Goal: Navigation & Orientation: Find specific page/section

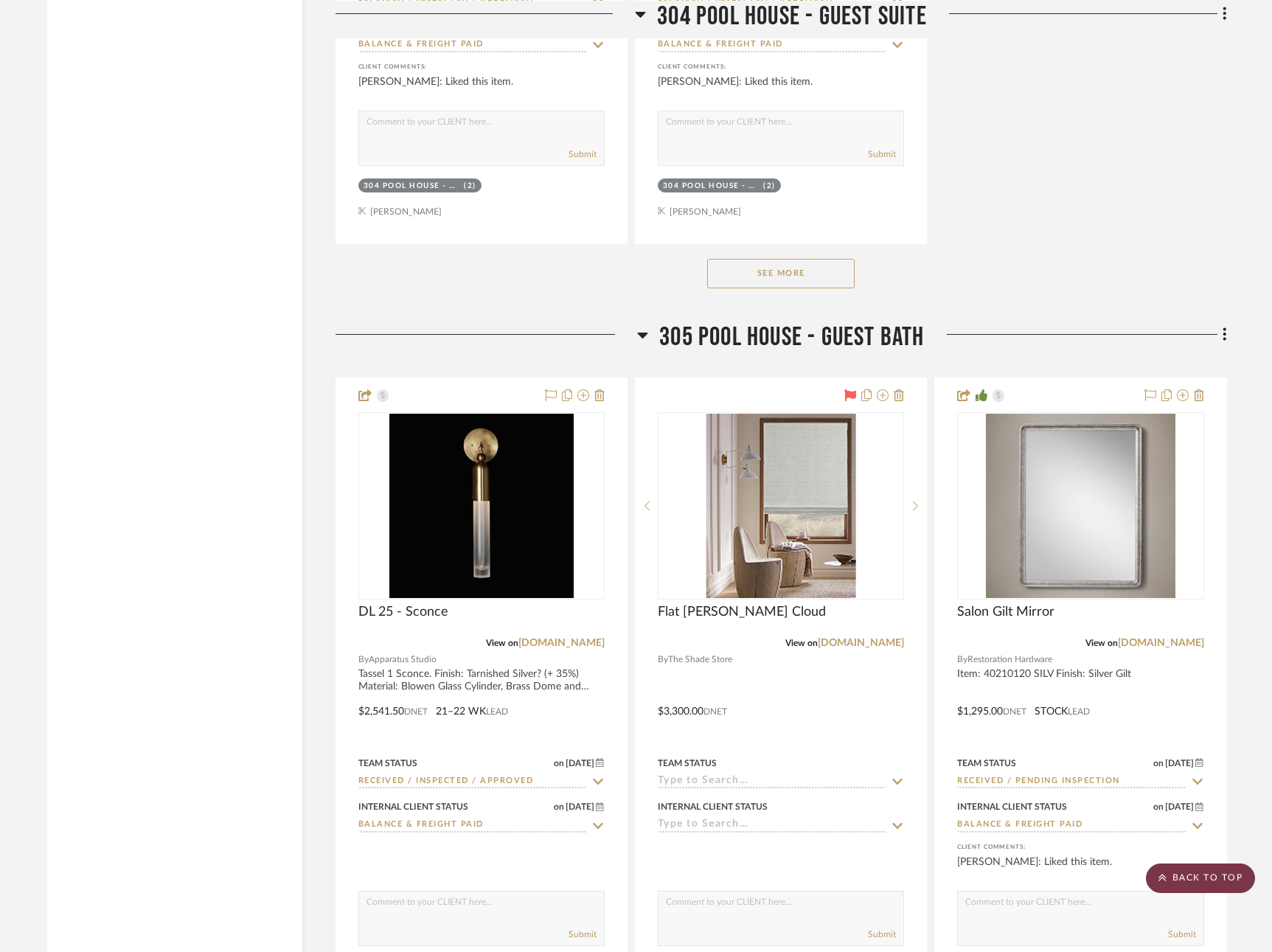
click at [1230, 885] on scroll-to-top-button "BACK TO TOP" at bounding box center [1200, 878] width 109 height 29
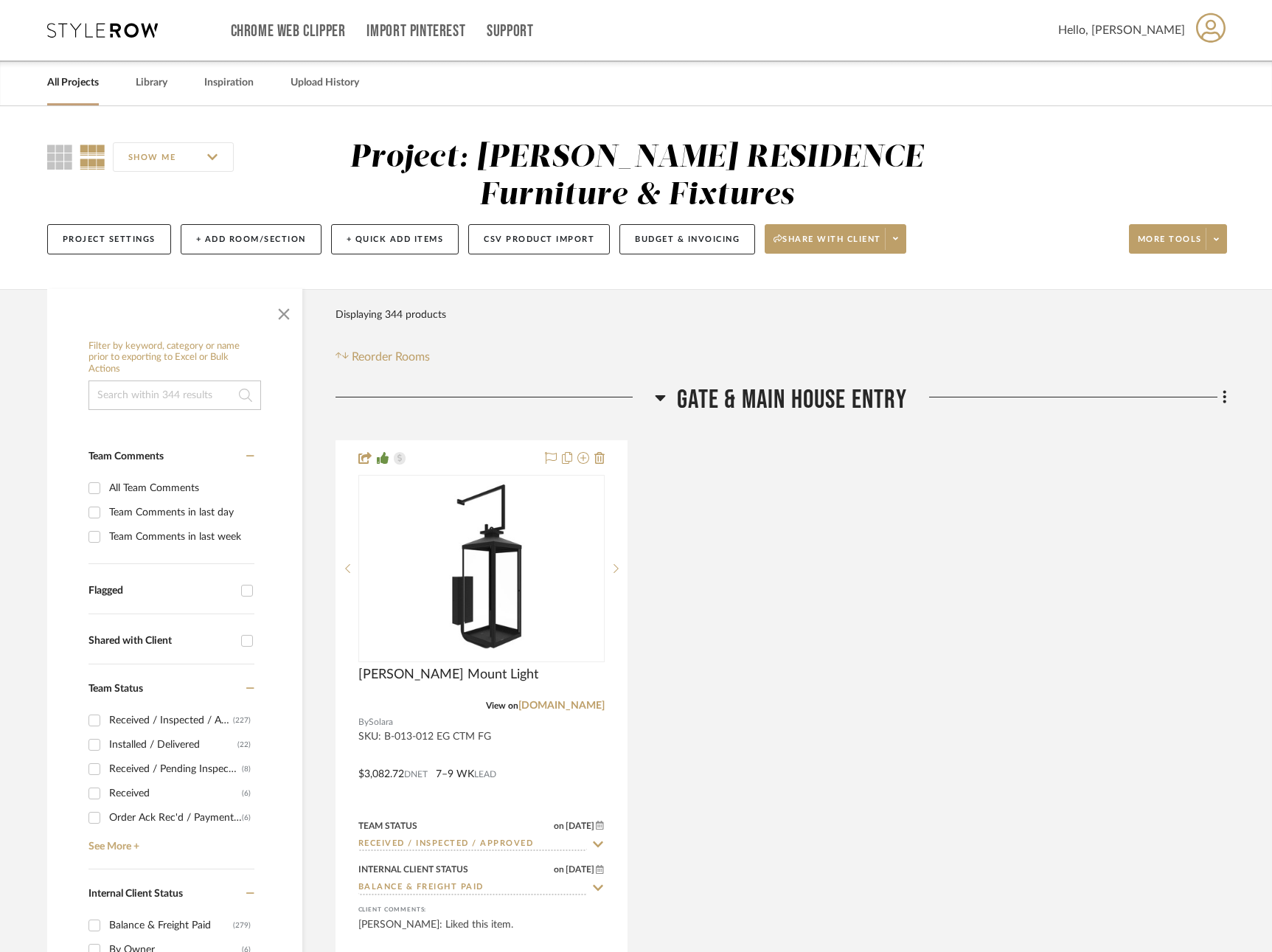
click at [56, 75] on link "All Projects" at bounding box center [73, 82] width 52 height 20
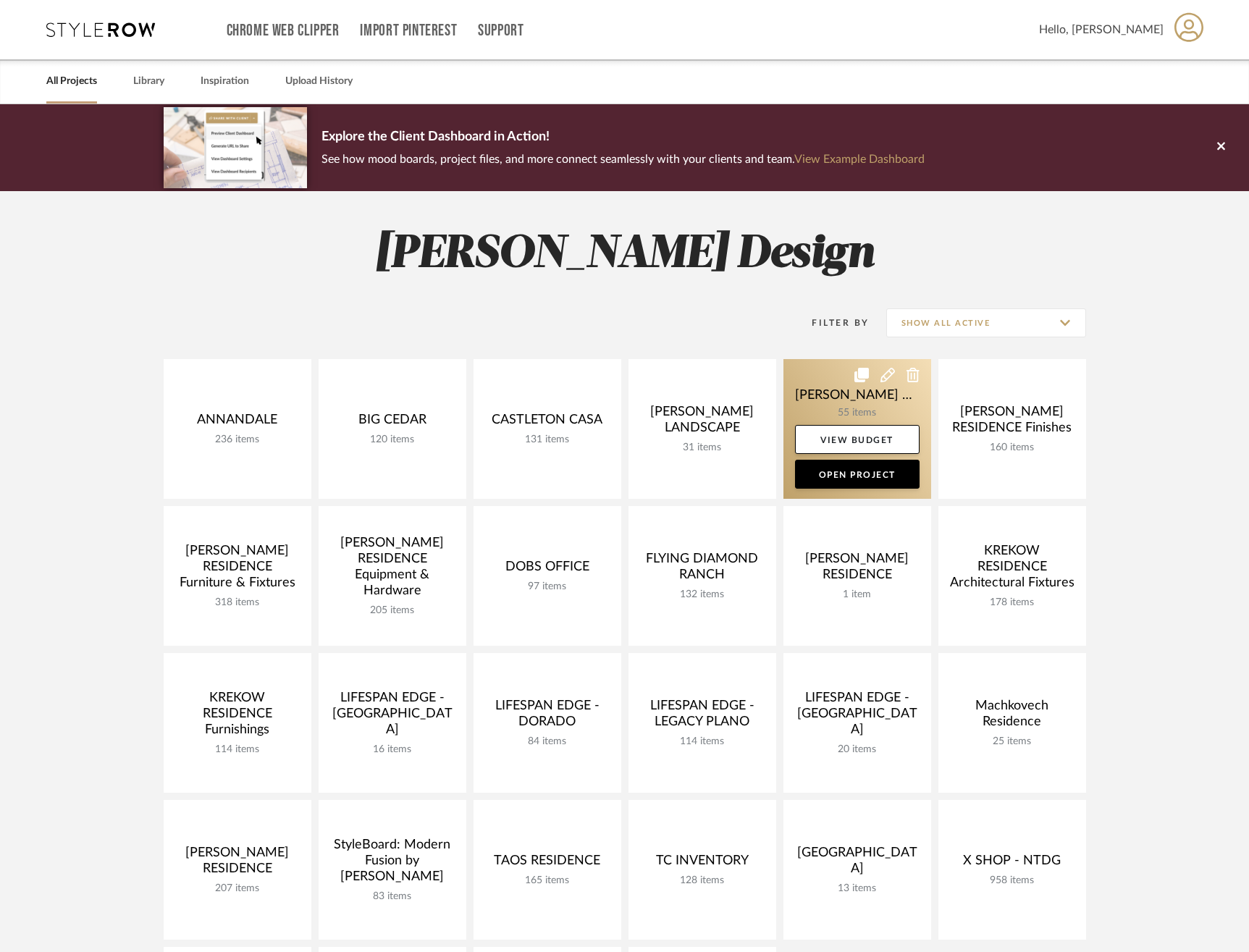
click at [834, 386] on link at bounding box center [857, 429] width 147 height 140
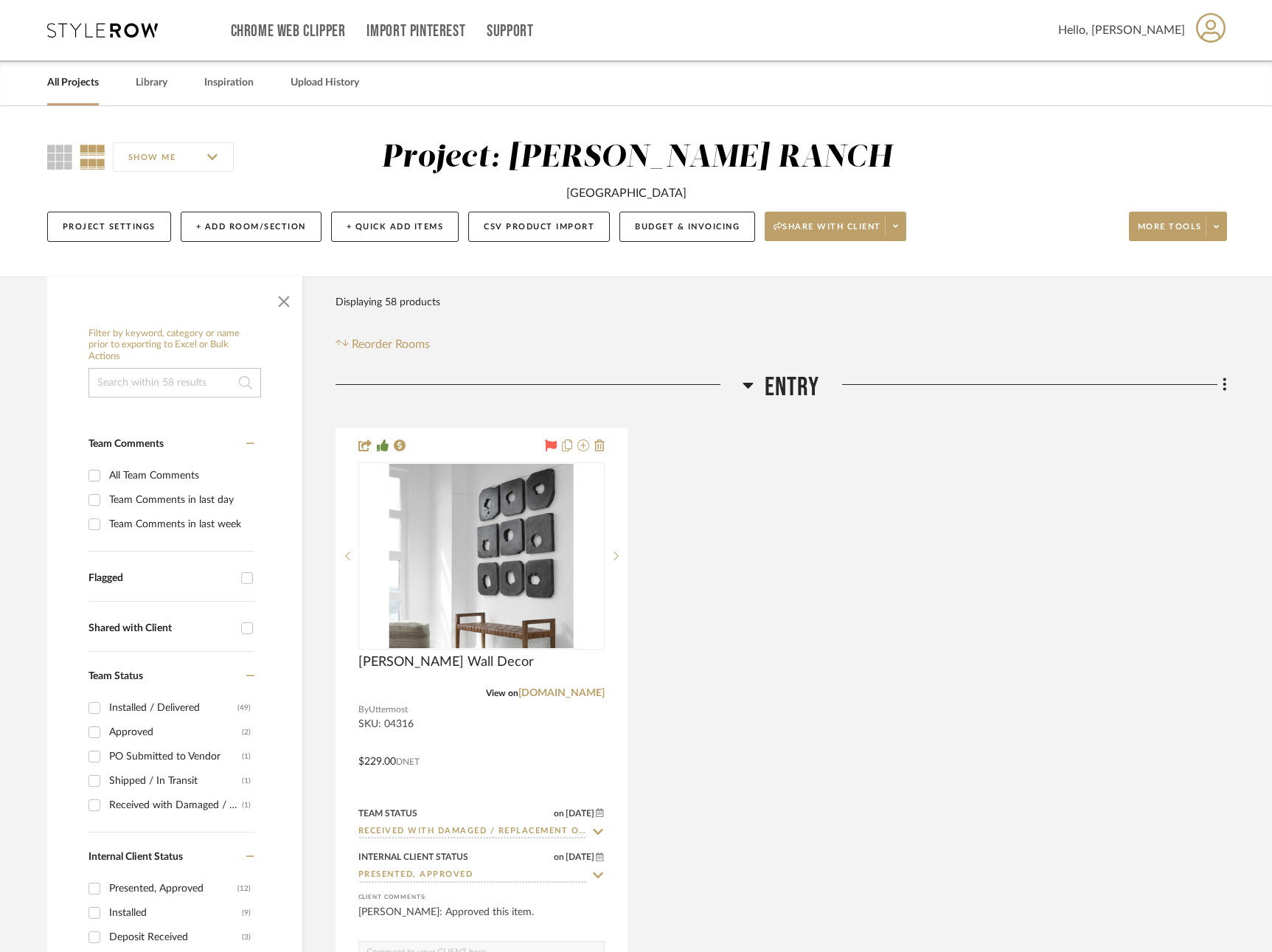
click at [49, 91] on link "All Projects" at bounding box center [73, 82] width 52 height 20
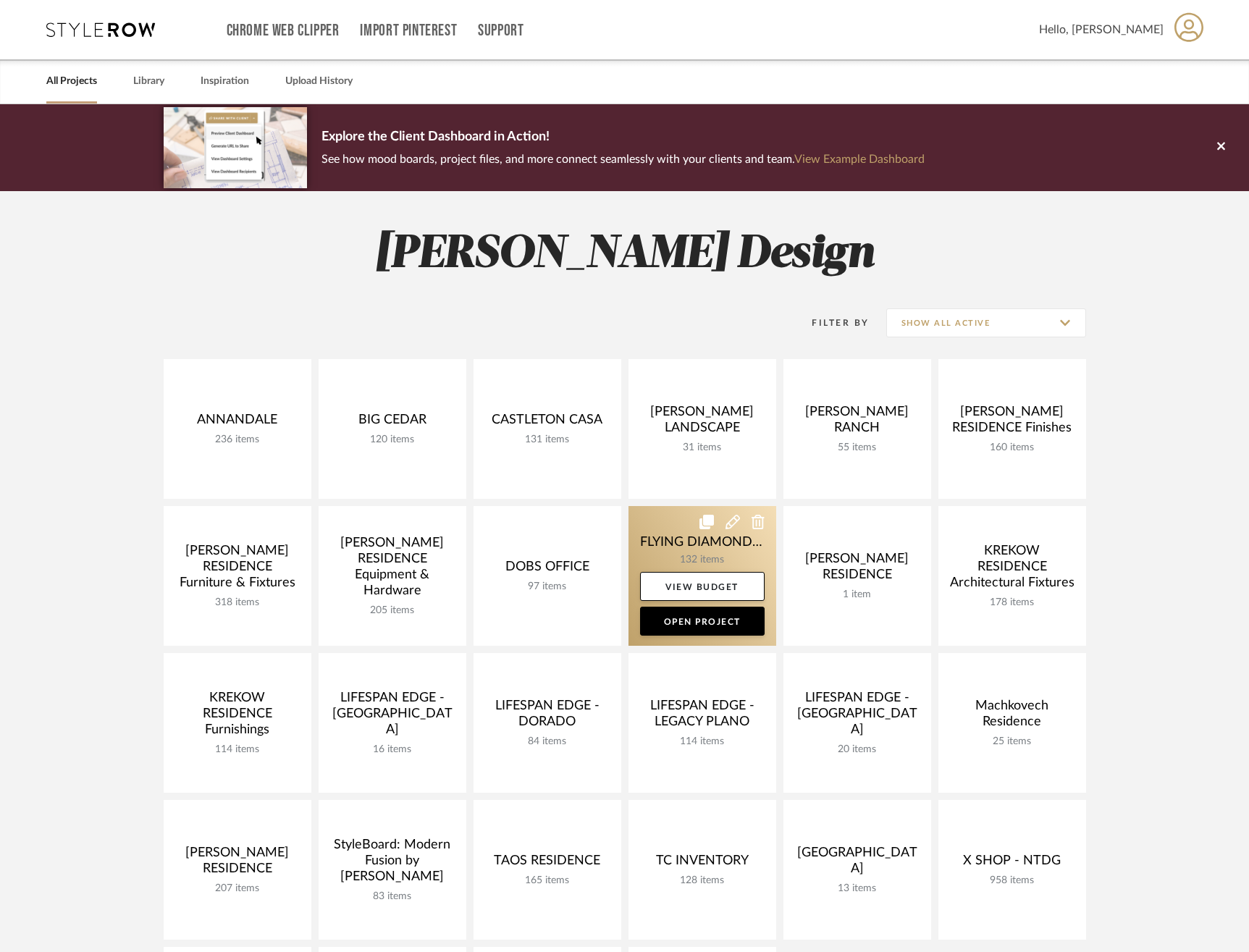
click at [685, 550] on link at bounding box center [702, 576] width 147 height 140
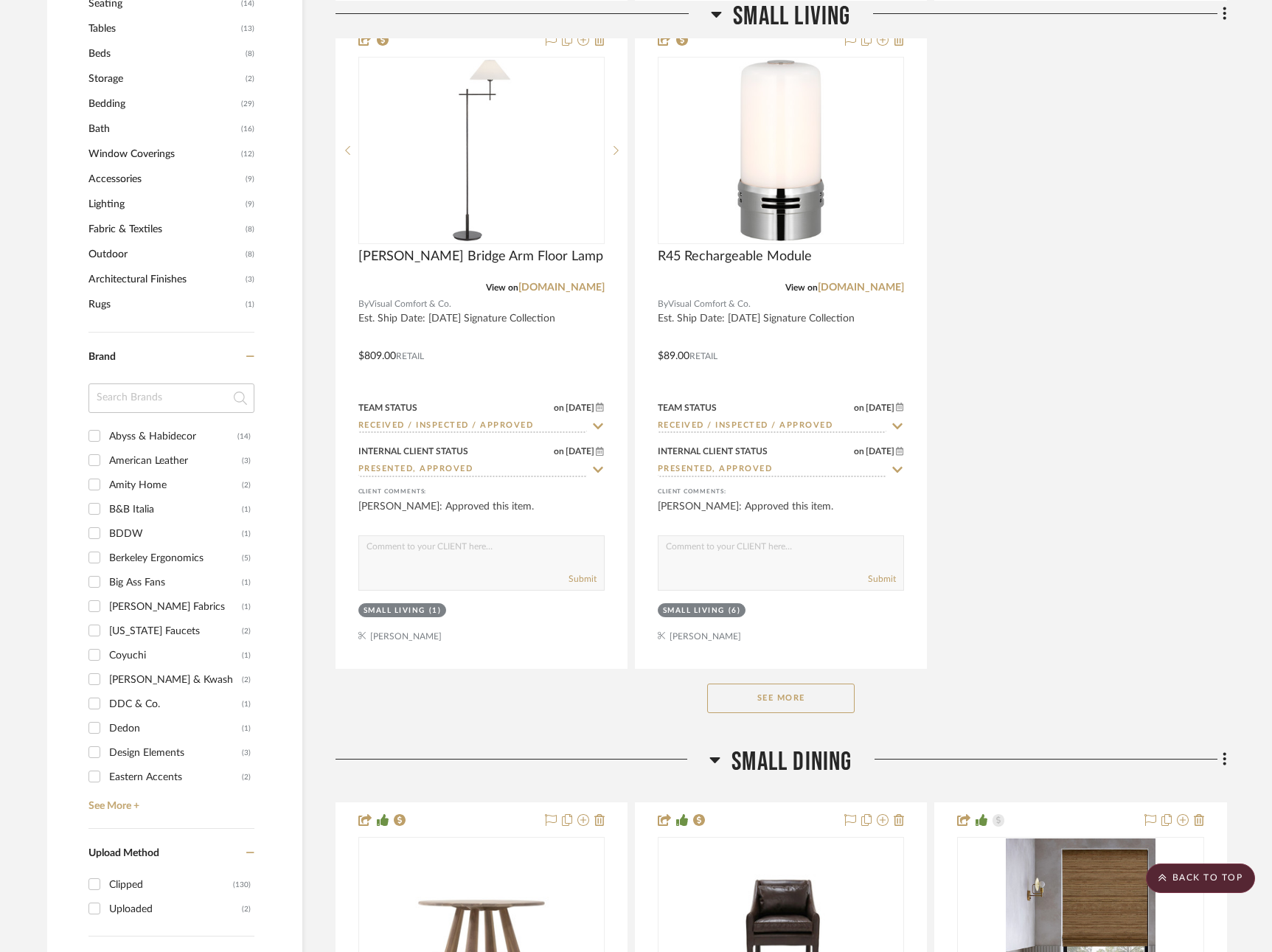
scroll to position [1690, 0]
click at [823, 688] on button "See More" at bounding box center [780, 697] width 147 height 29
